Goal: Task Accomplishment & Management: Use online tool/utility

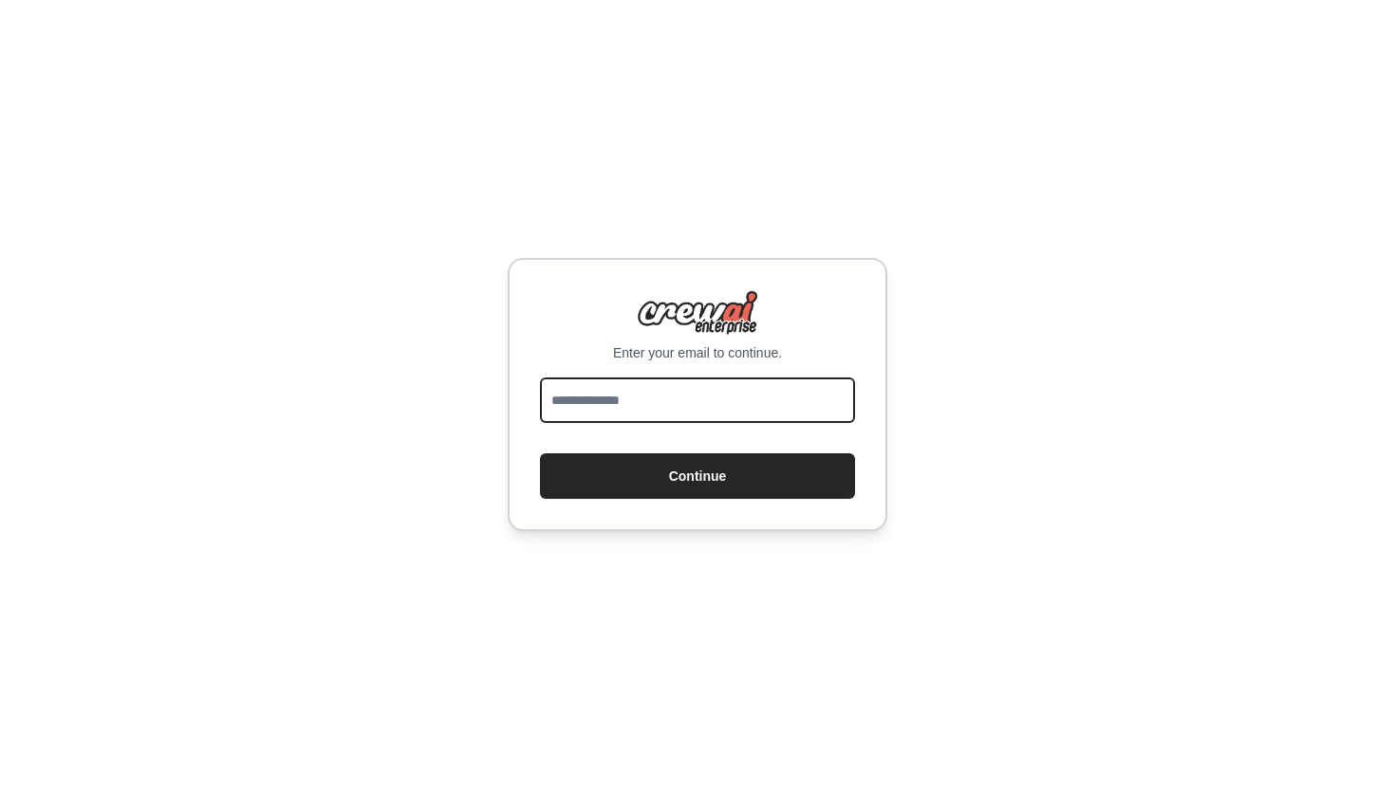
click at [726, 388] on input "email" at bounding box center [697, 401] width 315 height 46
click at [649, 402] on input "email" at bounding box center [697, 401] width 315 height 46
type input "**********"
click at [540, 453] on button "Continue" at bounding box center [697, 476] width 315 height 46
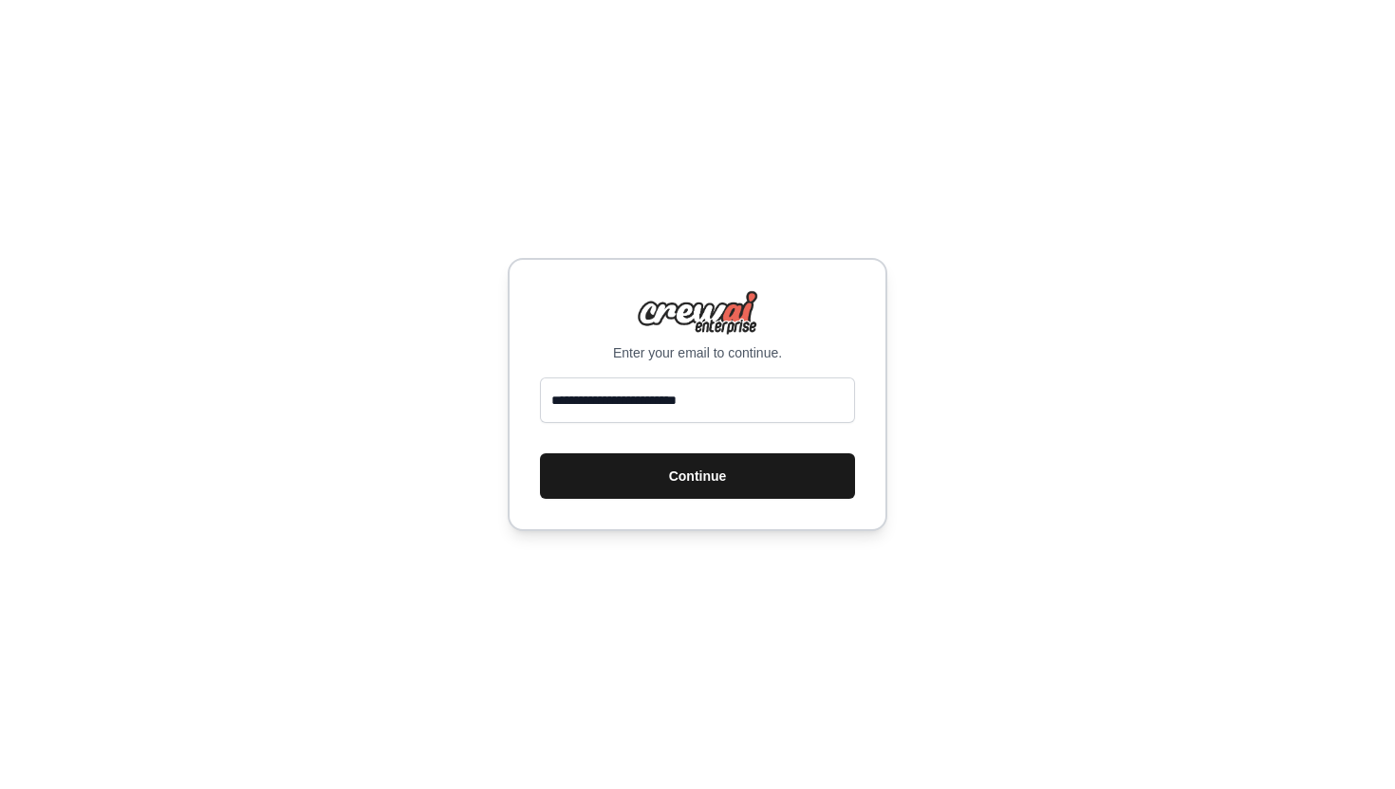
click at [835, 492] on button "Continue" at bounding box center [697, 476] width 315 height 46
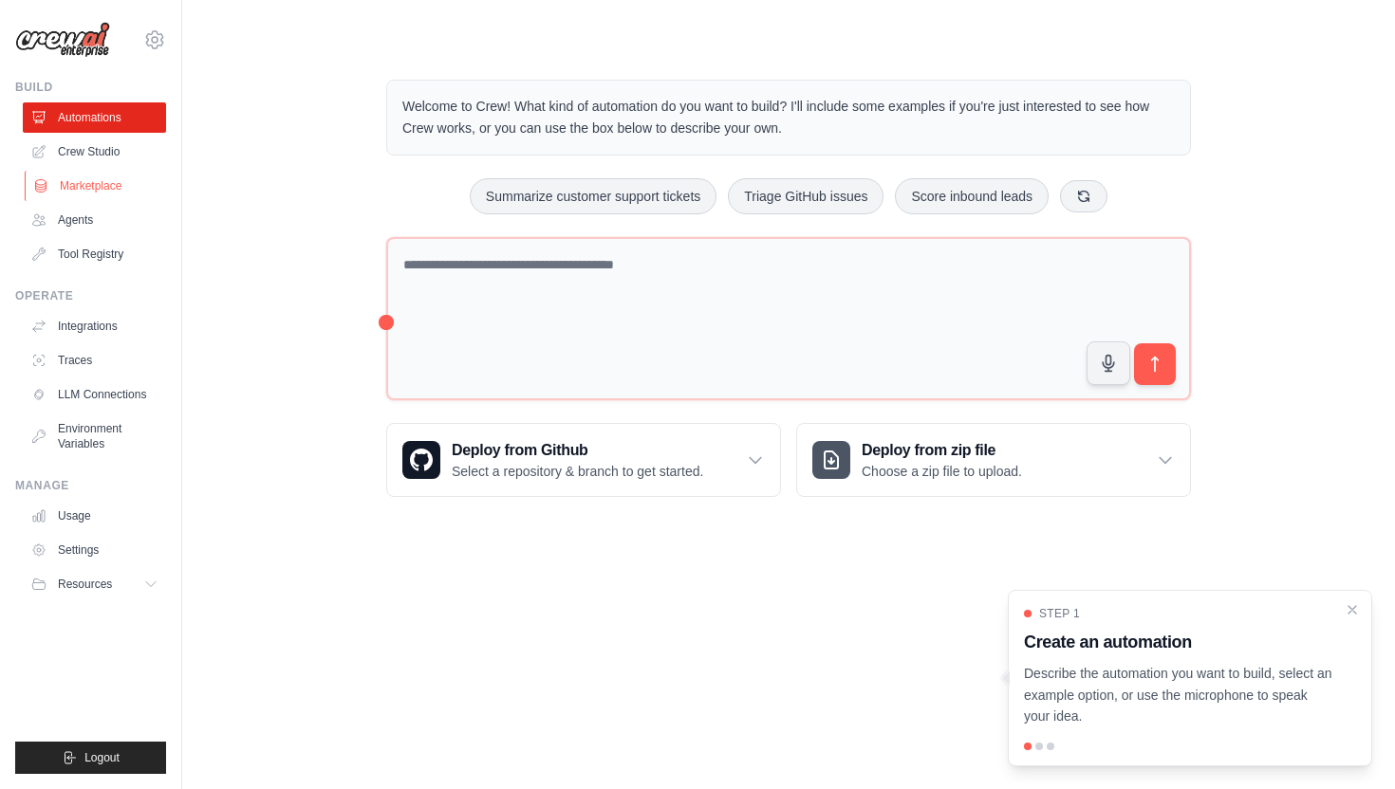
click at [110, 186] on link "Marketplace" at bounding box center [96, 186] width 143 height 30
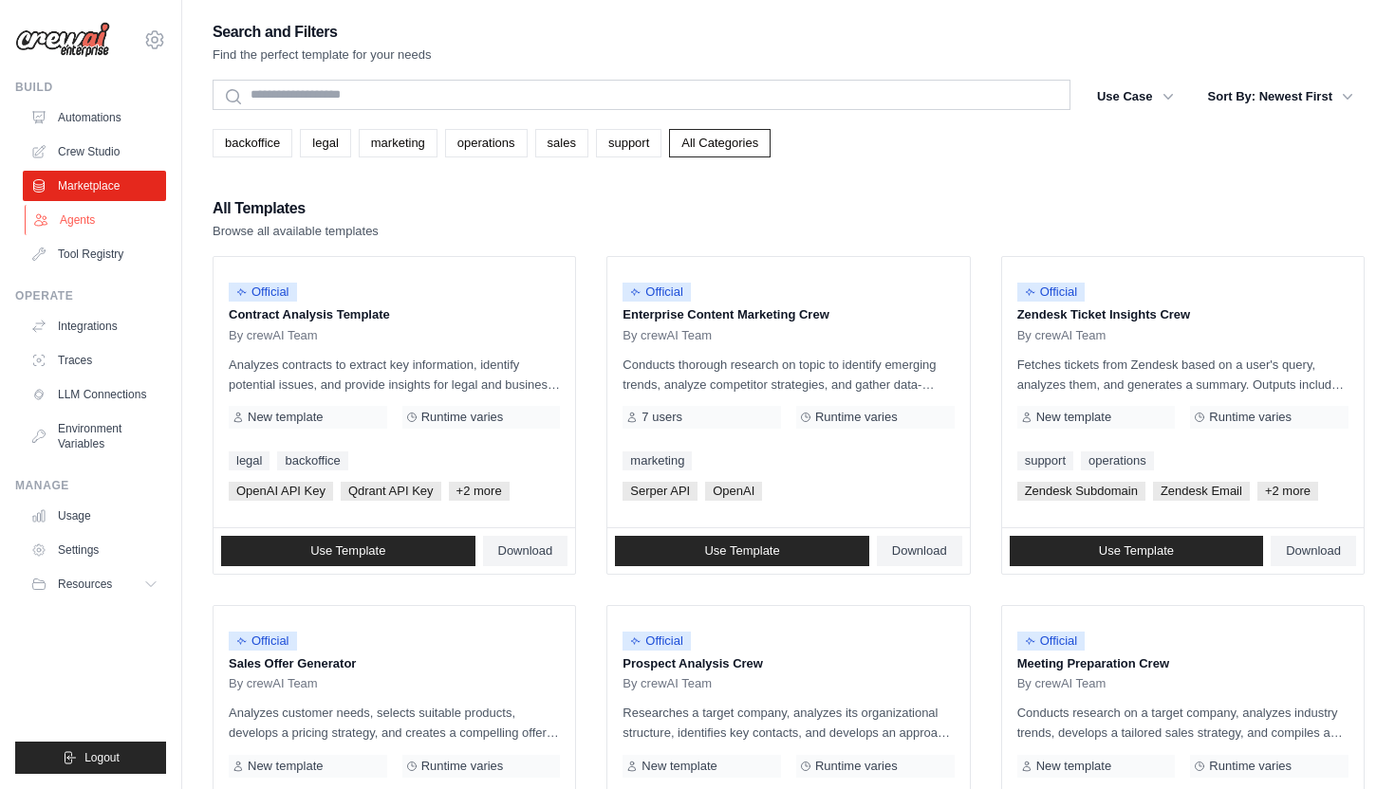
click at [133, 225] on link "Agents" at bounding box center [96, 220] width 143 height 30
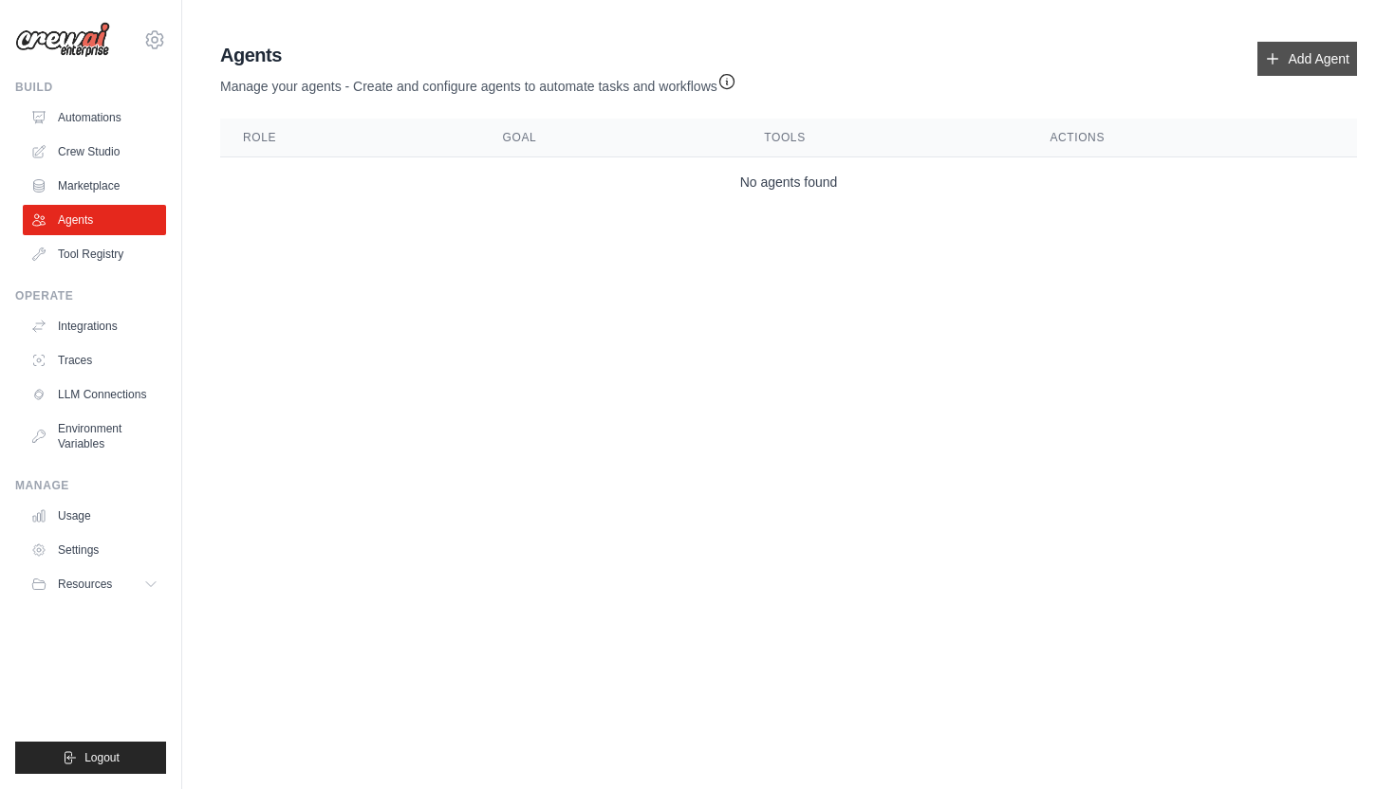
click at [1295, 65] on link "Add Agent" at bounding box center [1307, 59] width 100 height 34
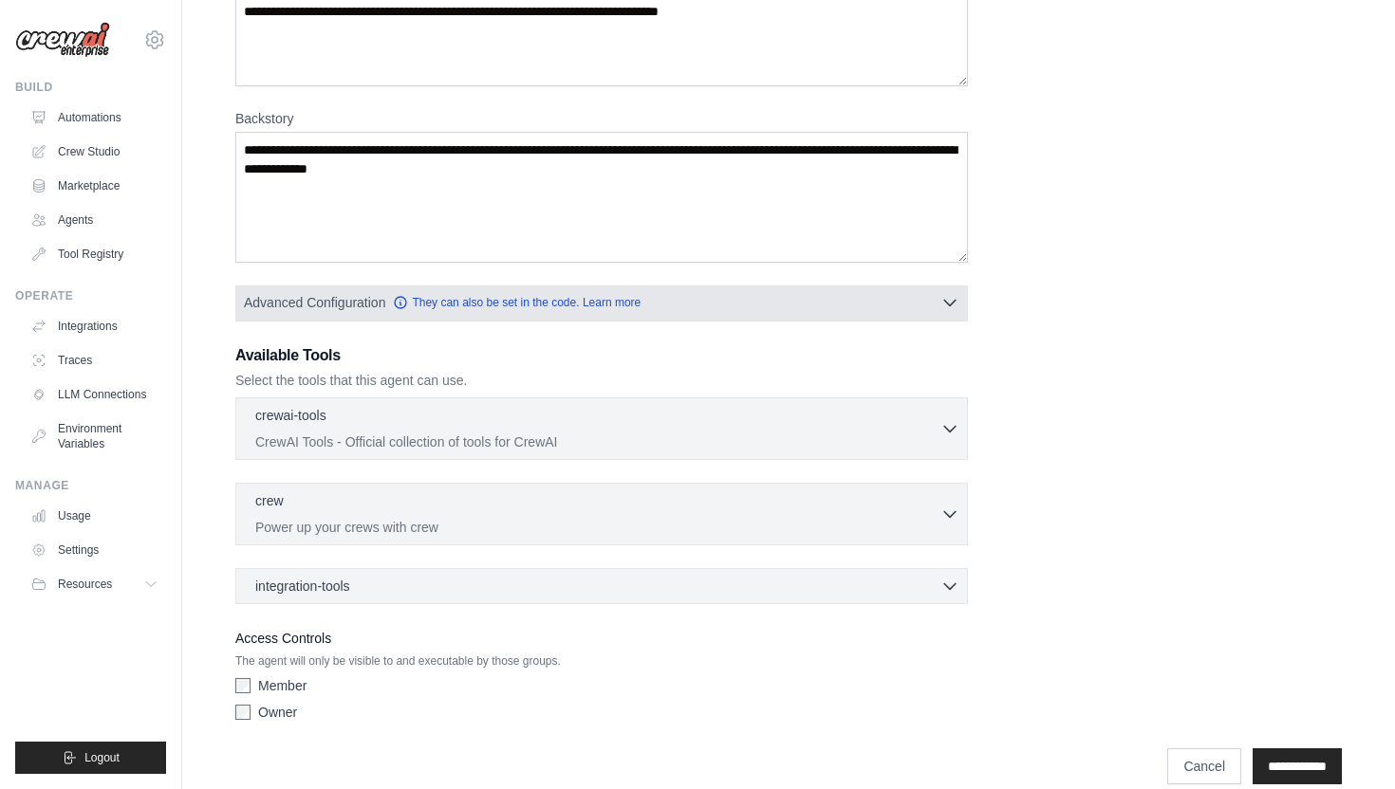
scroll to position [229, 0]
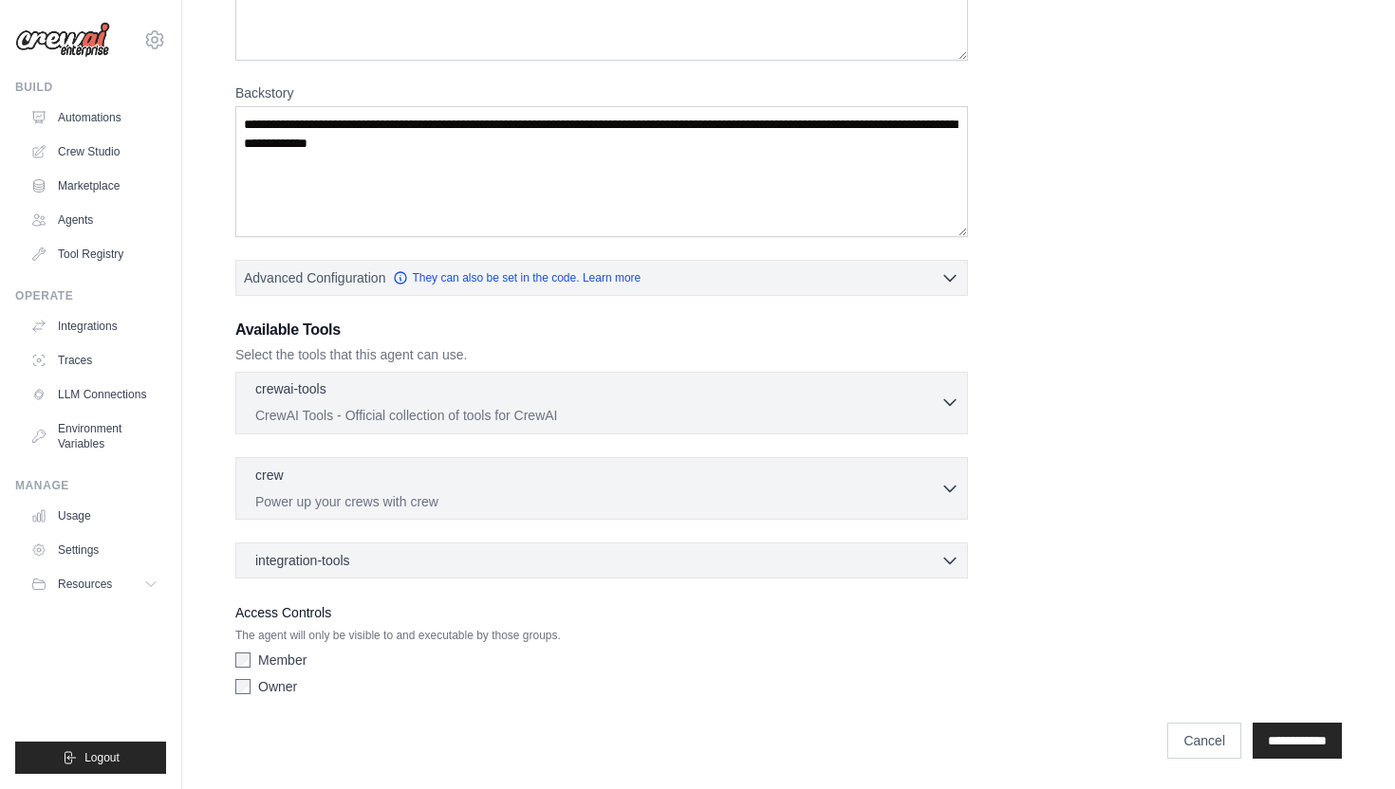
click at [485, 396] on div "crewai-tools 0 selected" at bounding box center [597, 390] width 685 height 23
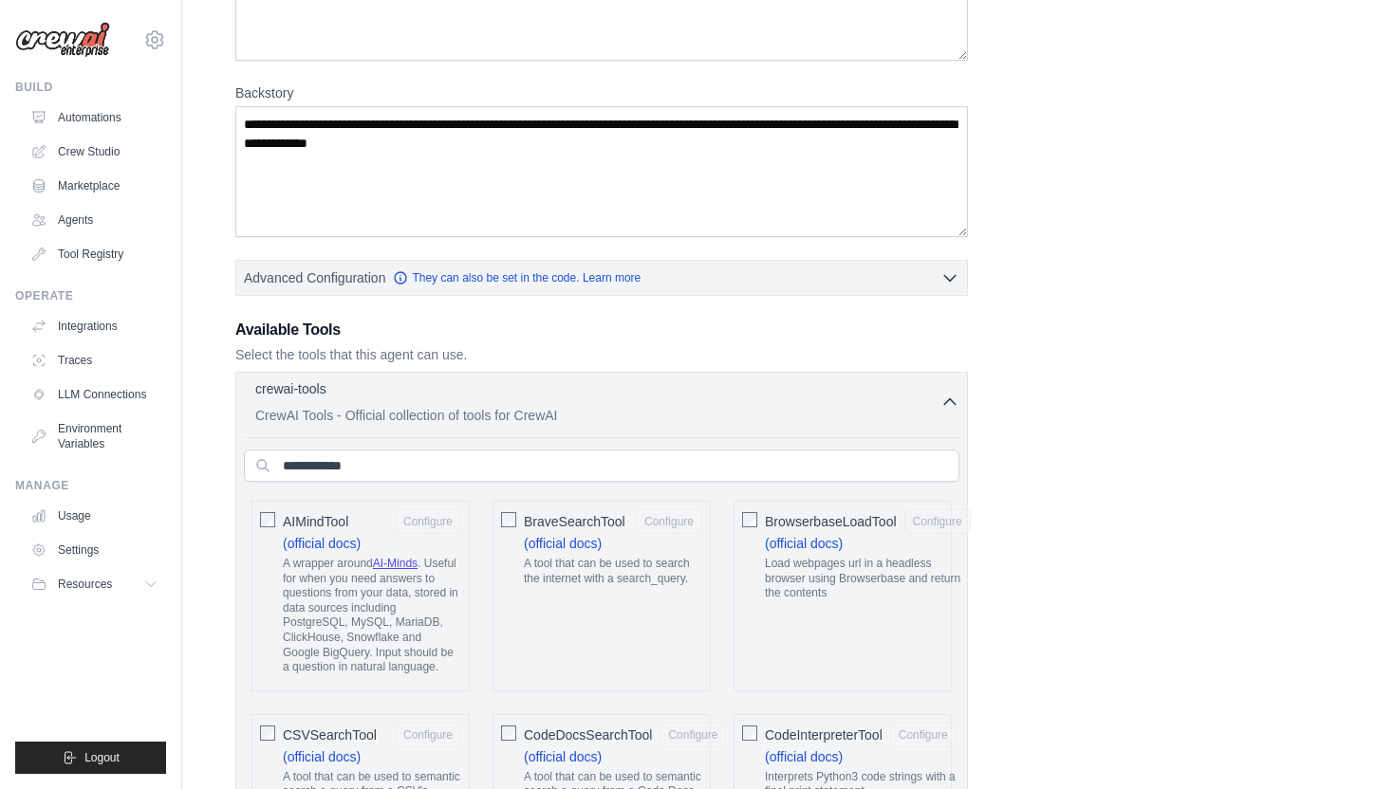
click at [507, 399] on div "crewai-tools 0 selected" at bounding box center [597, 390] width 685 height 23
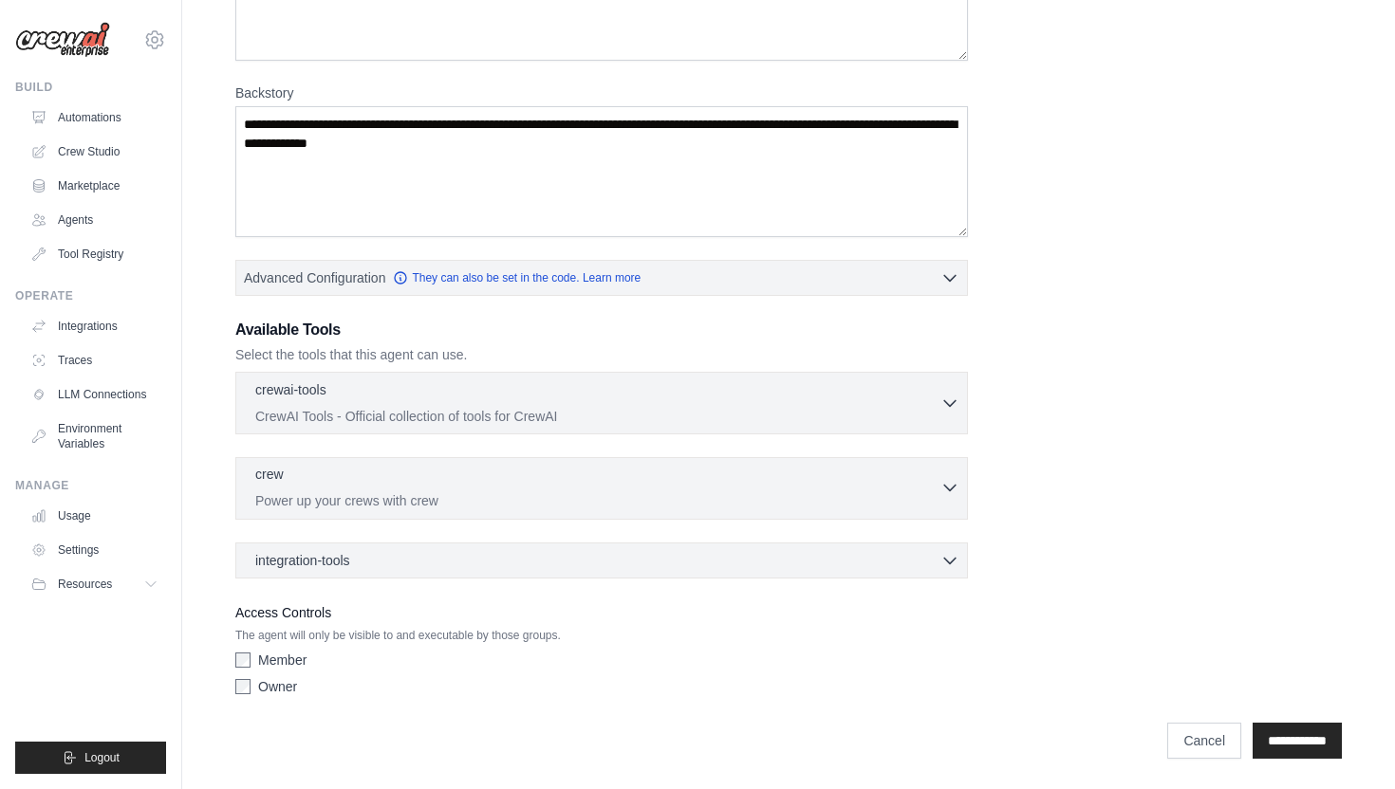
click at [455, 505] on p "Power up your crews with crew" at bounding box center [597, 500] width 685 height 19
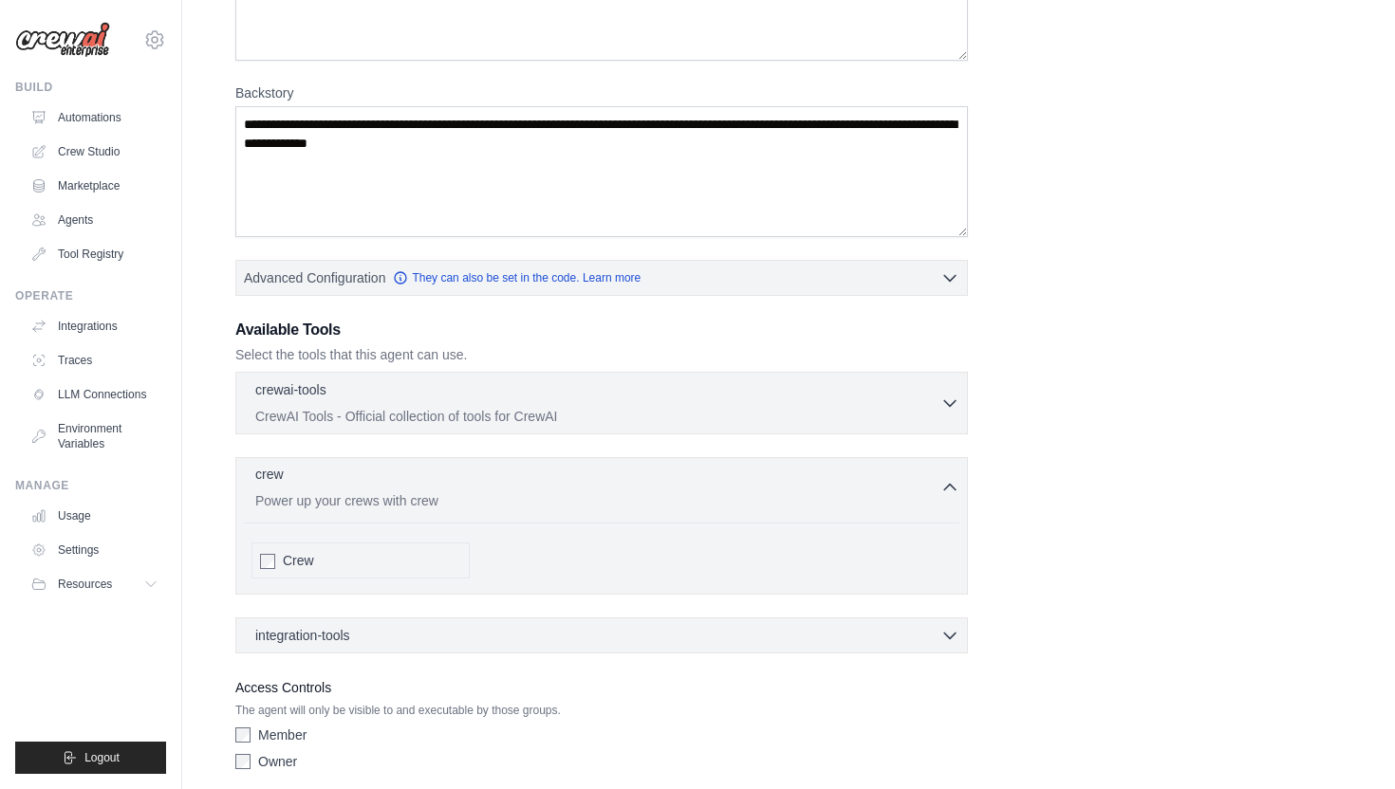
click at [455, 505] on p "Power up your crews with crew" at bounding box center [597, 500] width 685 height 19
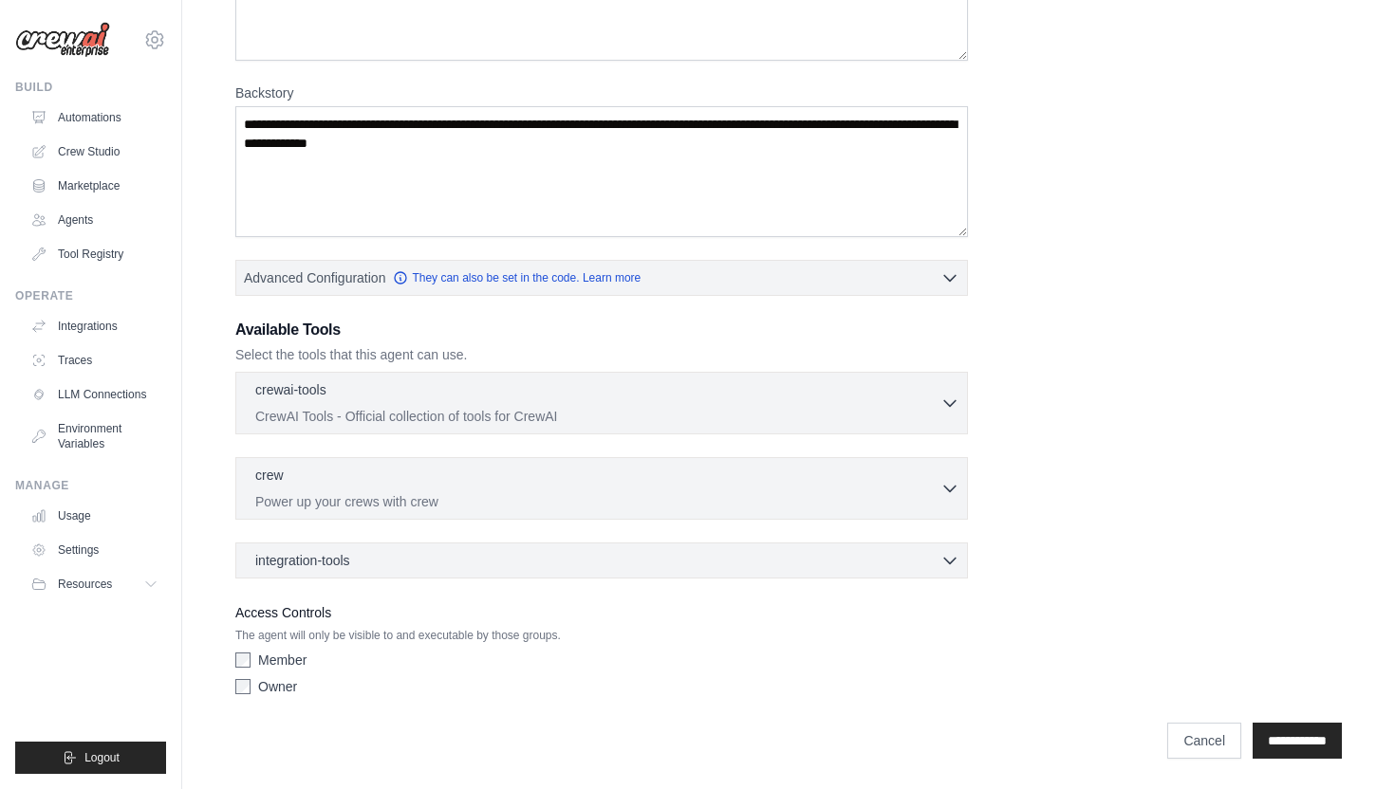
click at [420, 545] on div "integration-tools 0 selected Box Save files to Box Gmail" at bounding box center [601, 561] width 732 height 36
click at [353, 579] on div "Role Goal Backstory Advanced Configuration They can also be set in the code. Le…" at bounding box center [788, 283] width 1106 height 841
click at [405, 559] on div "integration-tools 0 selected" at bounding box center [607, 559] width 704 height 19
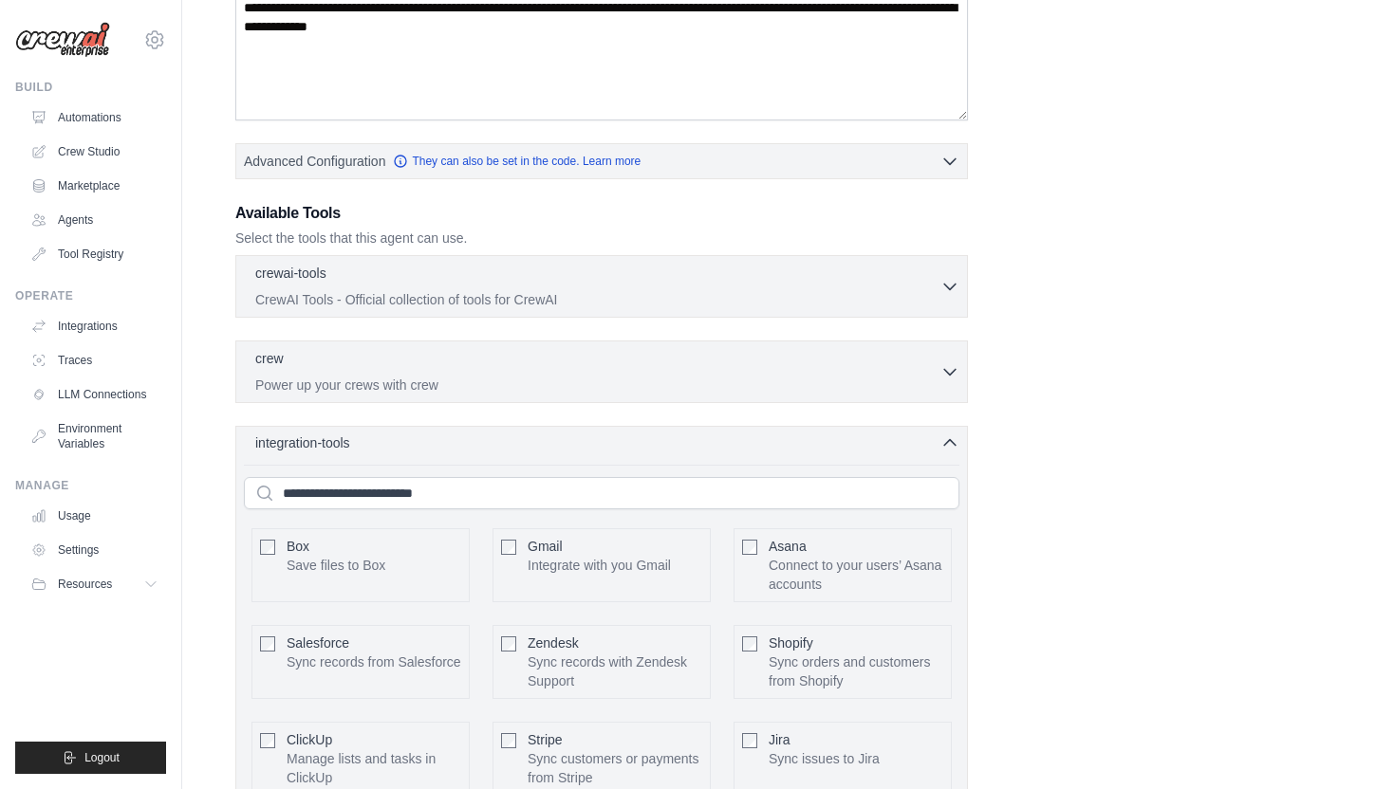
click at [516, 451] on div "integration-tools 0 selected" at bounding box center [607, 443] width 704 height 19
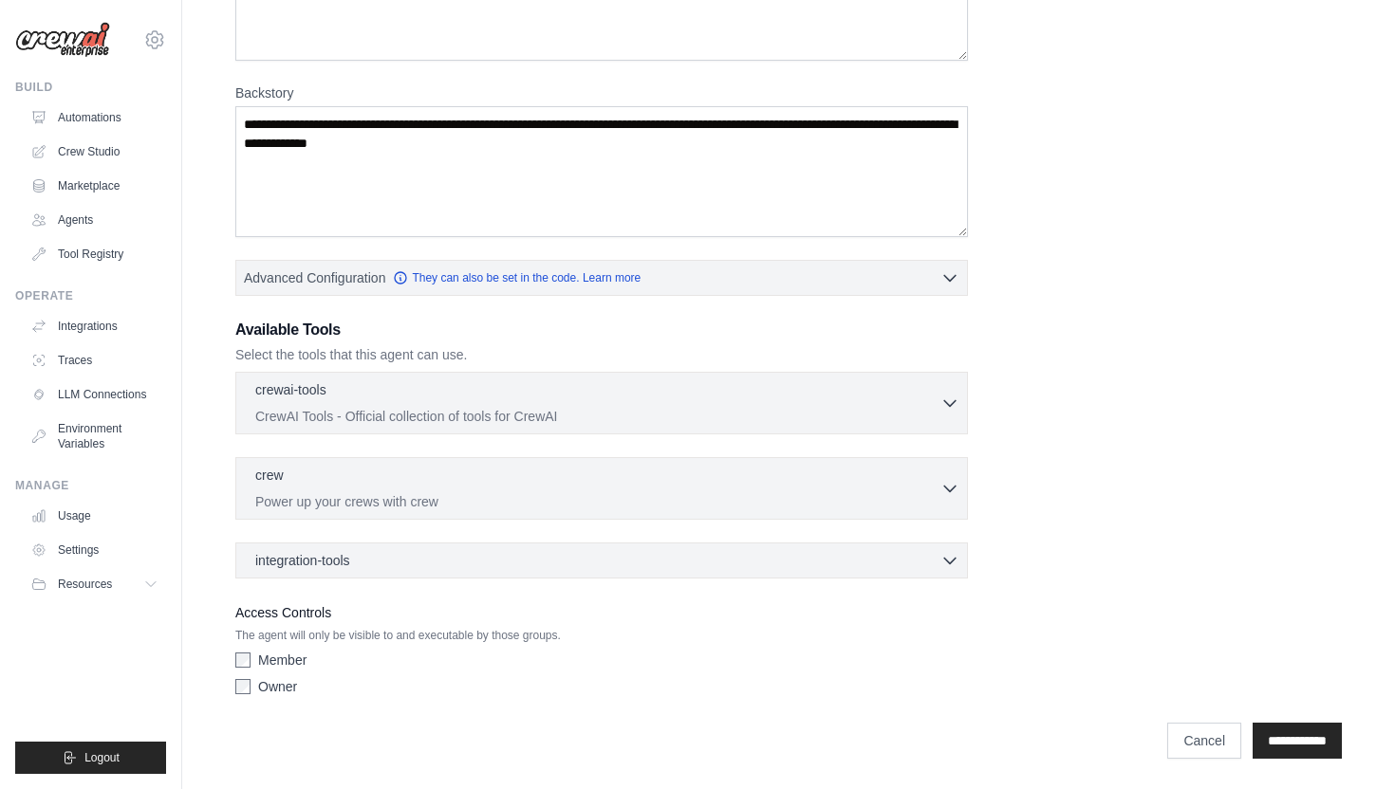
scroll to position [0, 0]
